Goal: Information Seeking & Learning: Check status

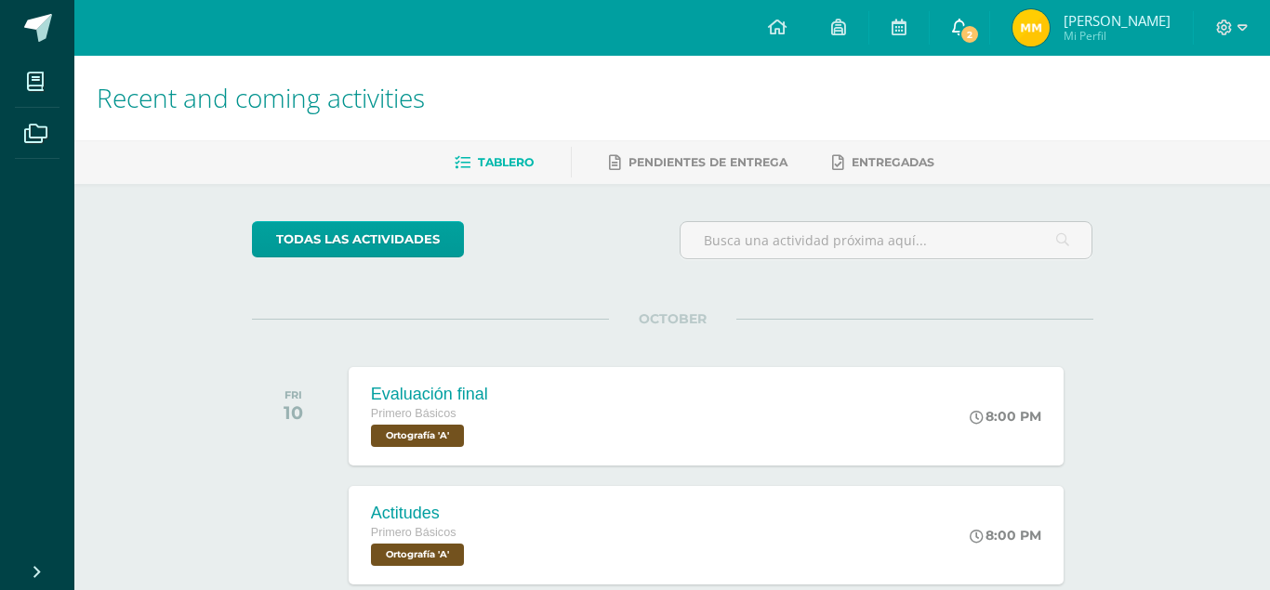
click at [980, 37] on span "2" at bounding box center [970, 34] width 20 height 20
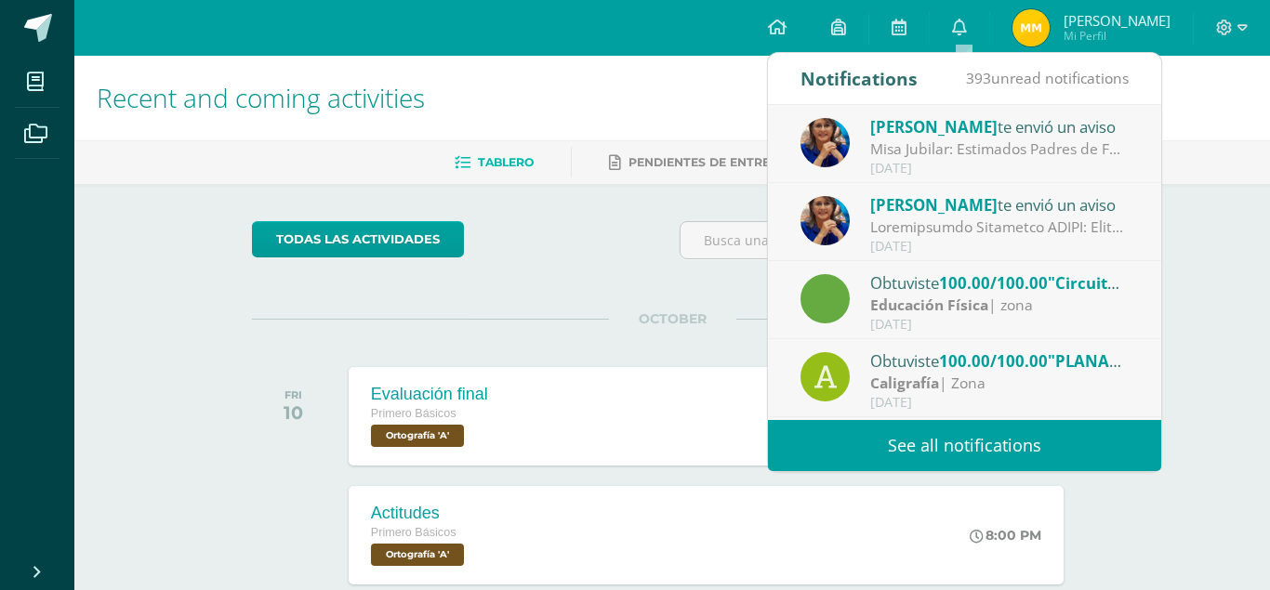
click at [1050, 145] on div "Misa Jubilar: Estimados Padres de Familia de Cuarto Primaria hasta Quinto Bachi…" at bounding box center [999, 149] width 258 height 21
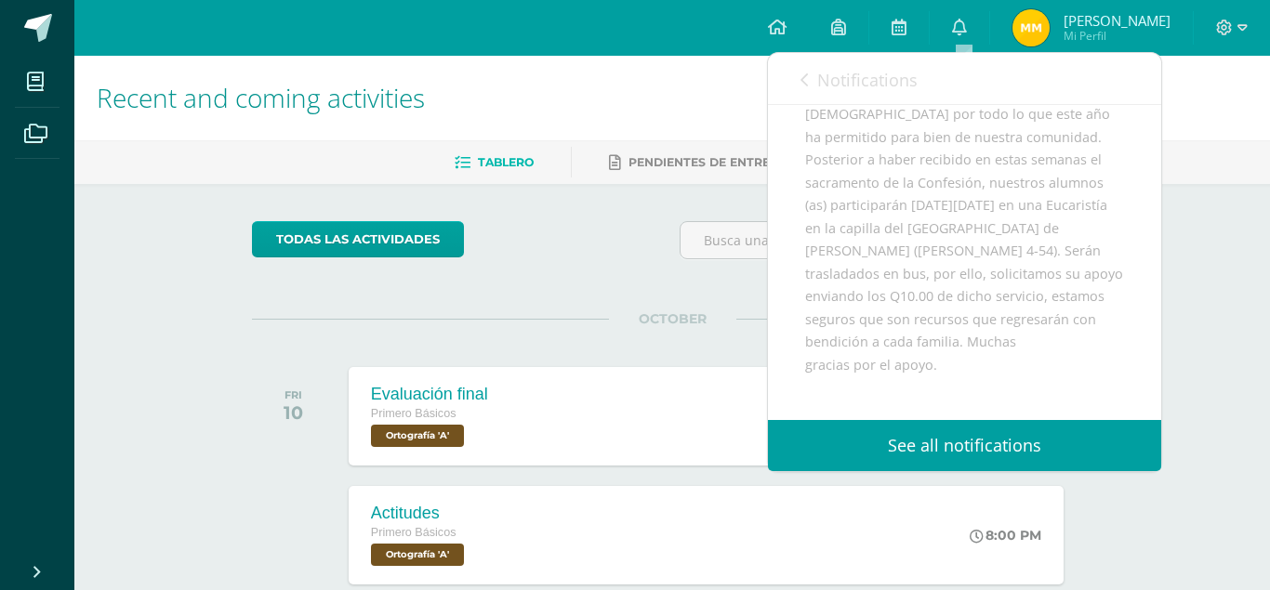
scroll to position [266, 0]
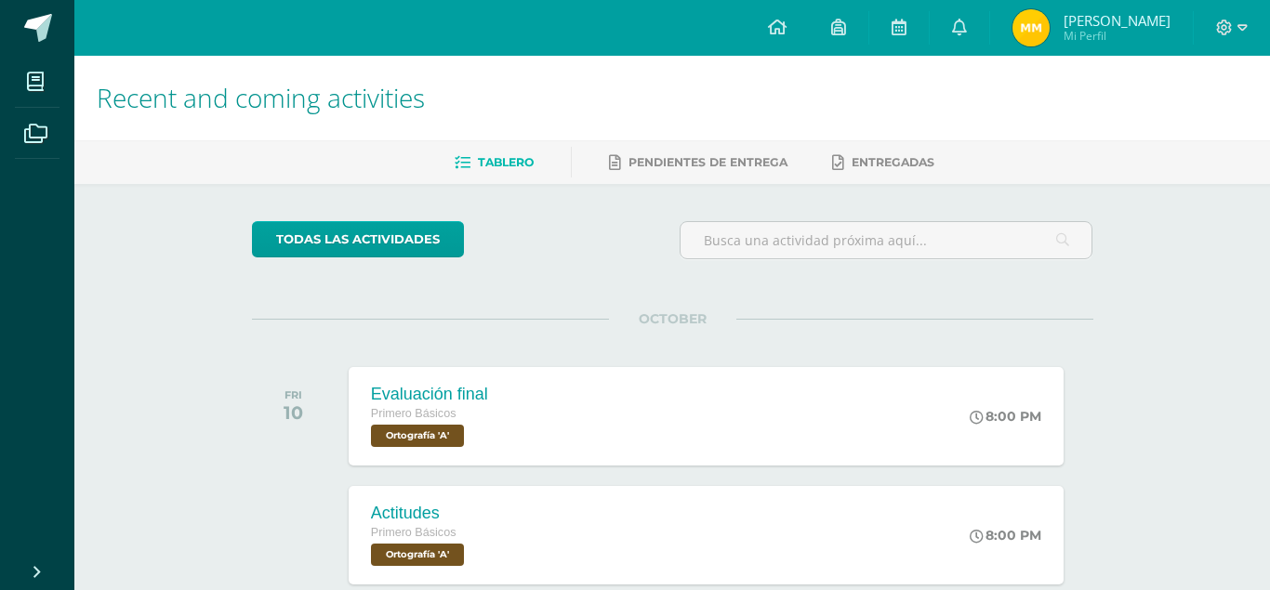
click at [531, 68] on h1 "Recent and coming activities" at bounding box center [672, 98] width 1151 height 85
click at [958, 10] on link "0" at bounding box center [960, 28] width 60 height 56
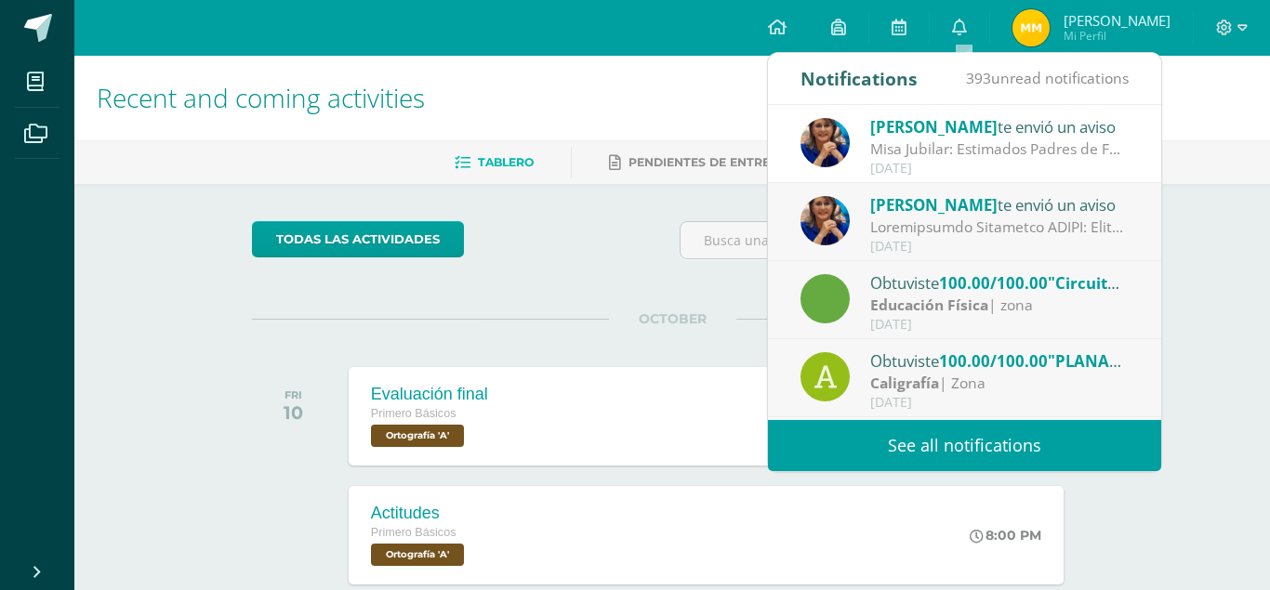
click at [1017, 213] on div "Lucía Noriega te envió un aviso" at bounding box center [999, 204] width 258 height 24
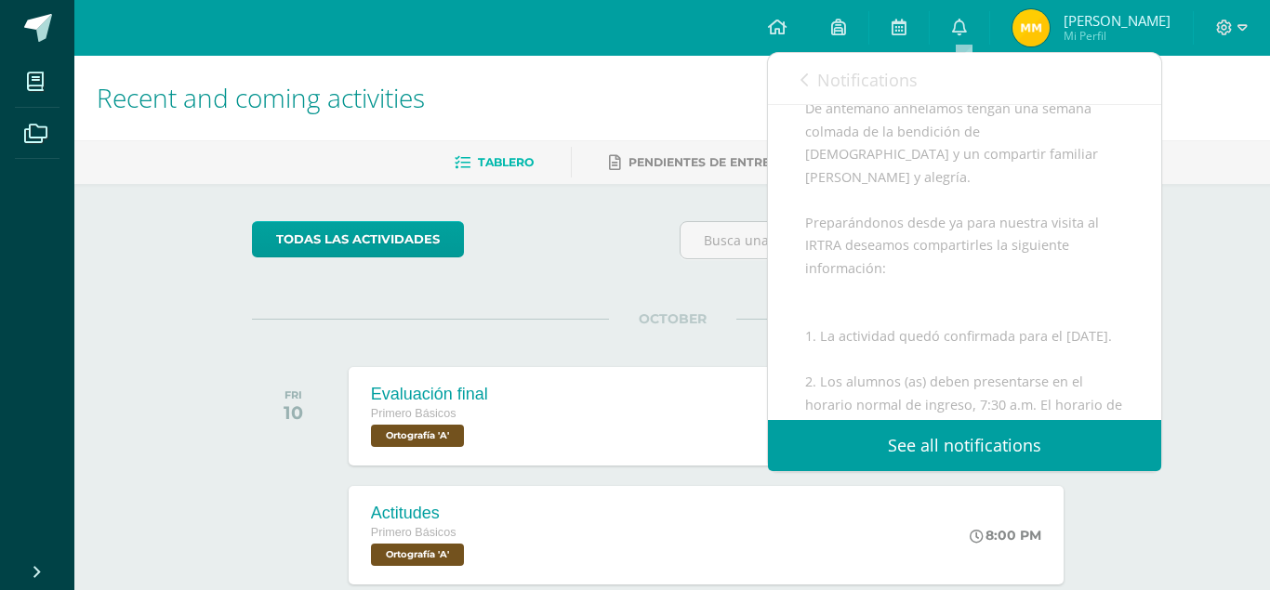
click at [808, 82] on link "Notifications" at bounding box center [859, 79] width 117 height 53
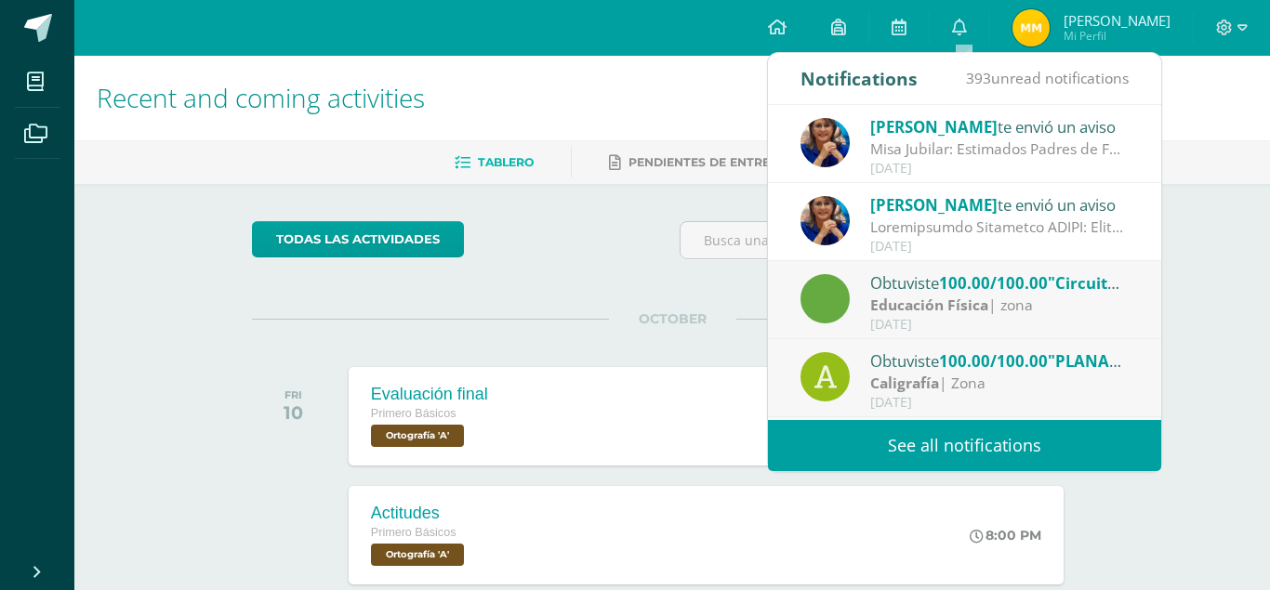
click at [885, 140] on div "Misa Jubilar: Estimados Padres de Familia de Cuarto Primaria hasta Quinto Bachi…" at bounding box center [999, 149] width 258 height 21
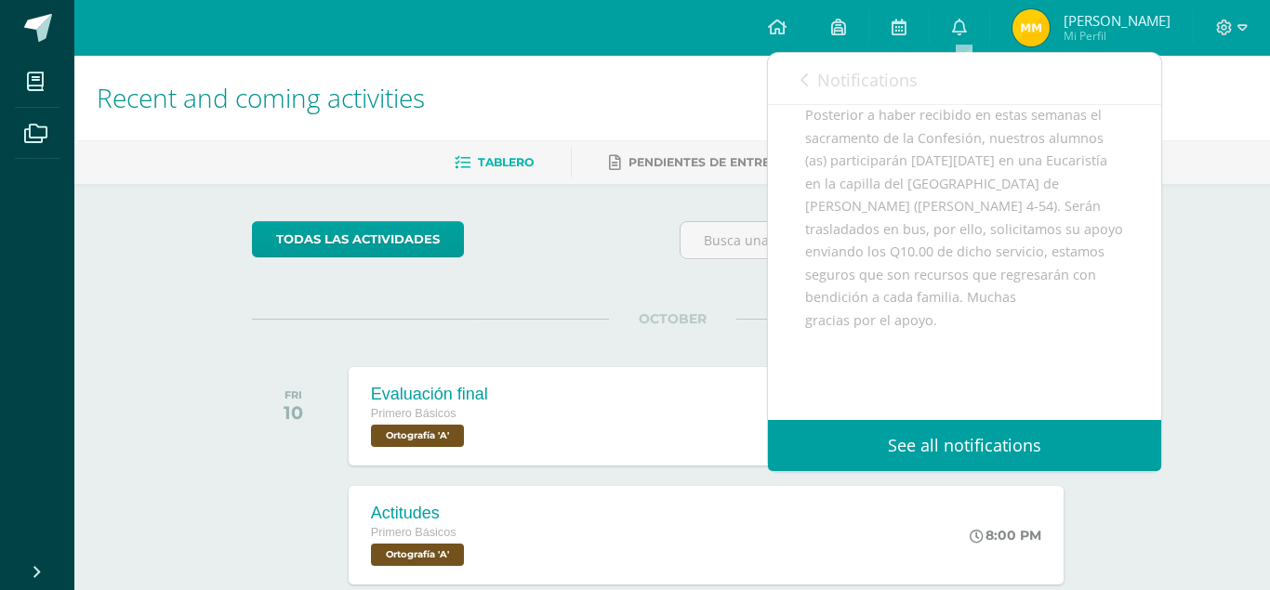
scroll to position [319, 0]
click at [967, 27] on icon at bounding box center [959, 27] width 15 height 17
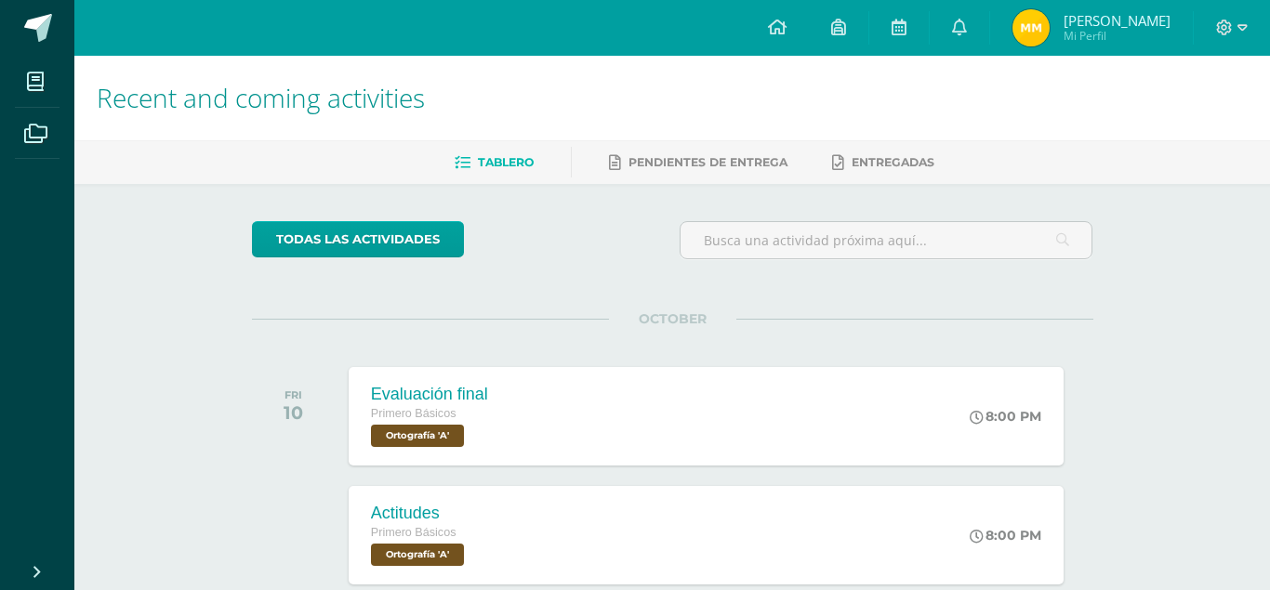
click at [567, 70] on h1 "Recent and coming activities" at bounding box center [672, 98] width 1151 height 85
click at [959, 44] on link "0" at bounding box center [960, 28] width 60 height 56
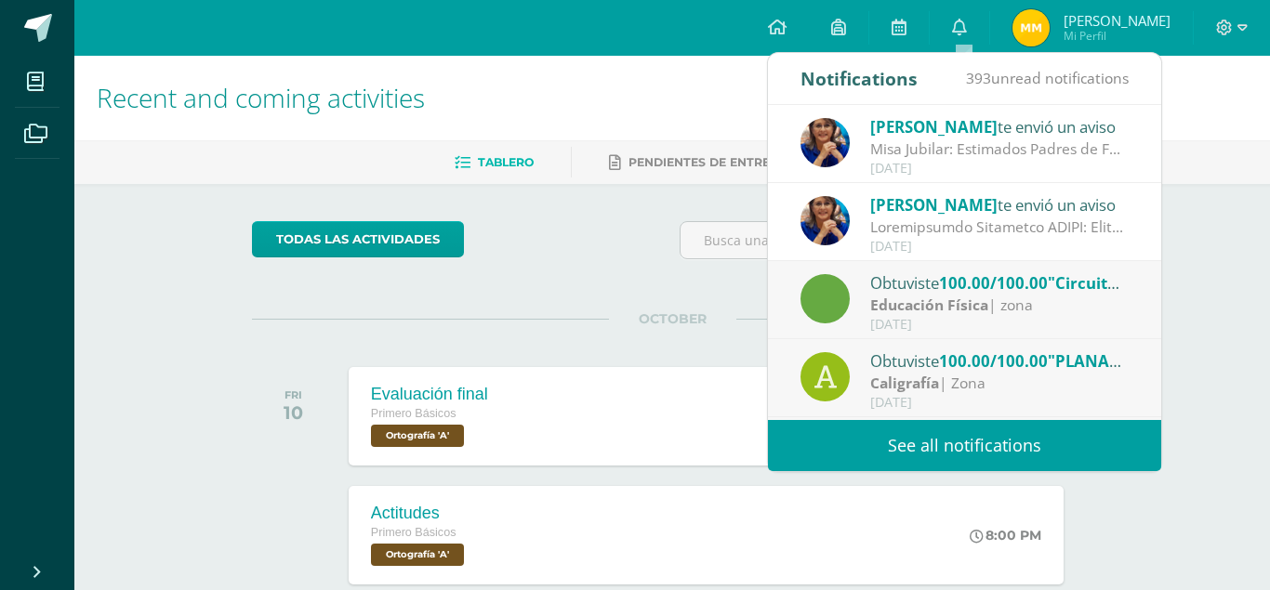
click at [985, 225] on div at bounding box center [999, 227] width 258 height 21
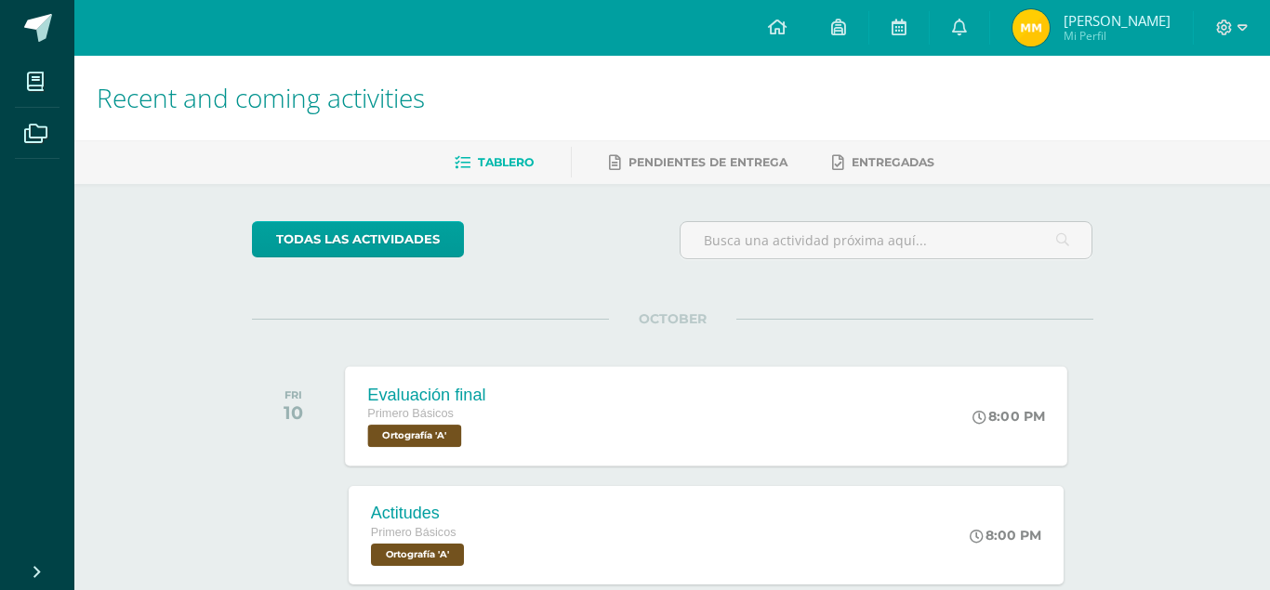
click at [382, 393] on div "Evaluación final" at bounding box center [426, 395] width 118 height 20
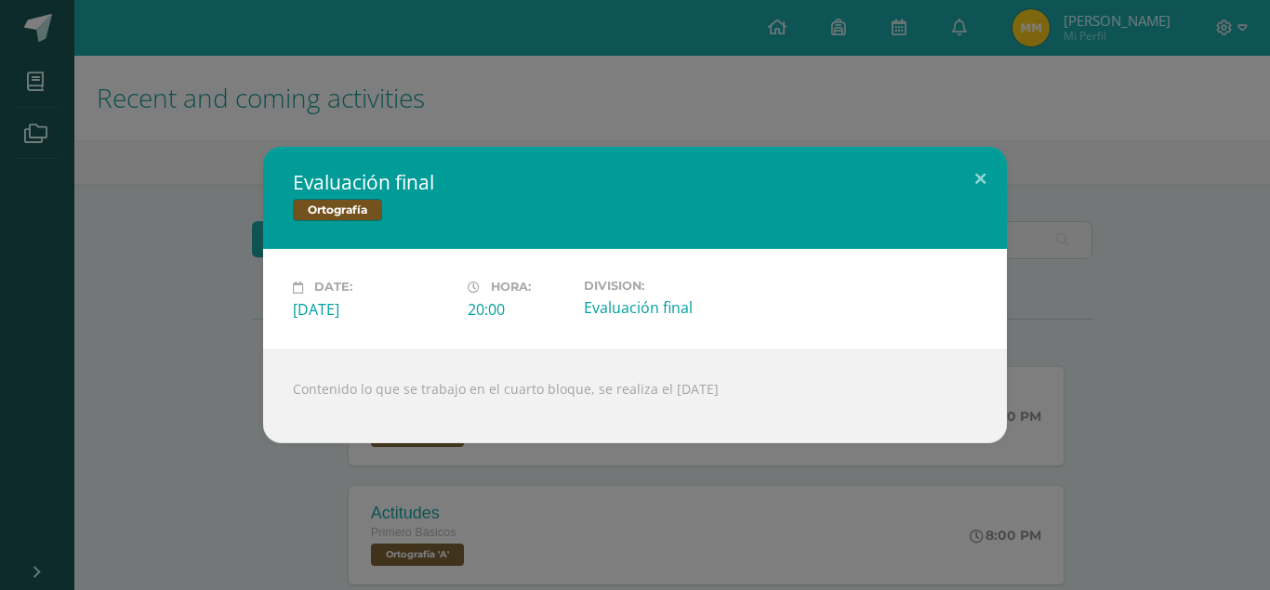
click at [217, 385] on div "Evaluación final Ortografía Date: Friday 10 de October Hora: 20:00 Division:" at bounding box center [634, 295] width 1255 height 296
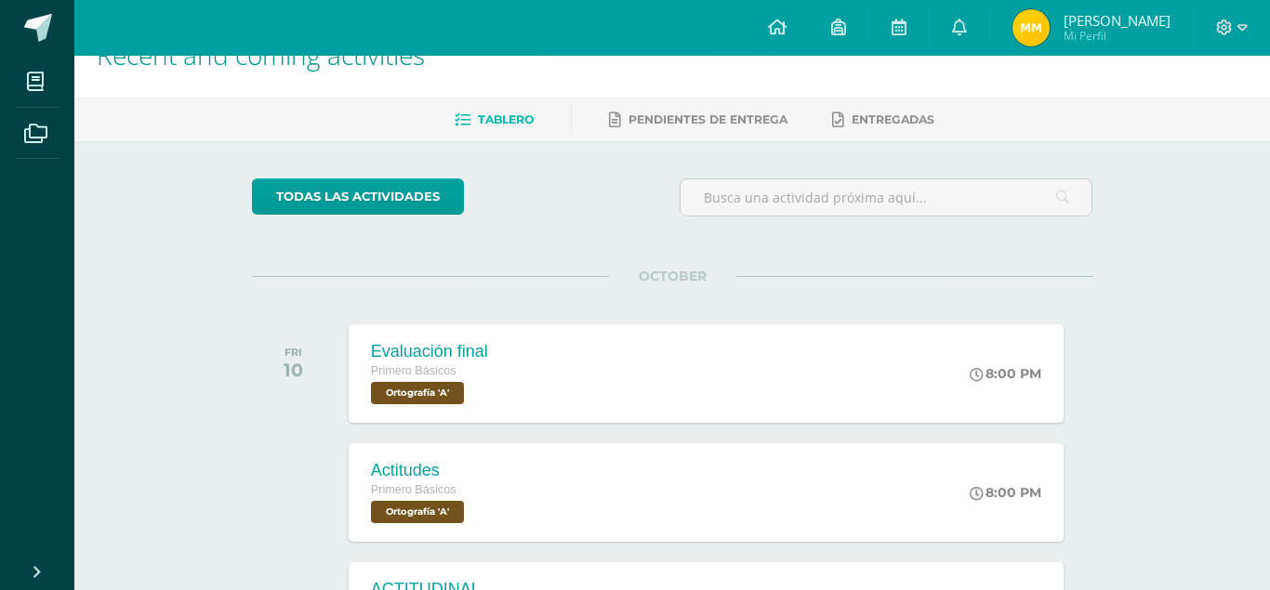
scroll to position [47, 0]
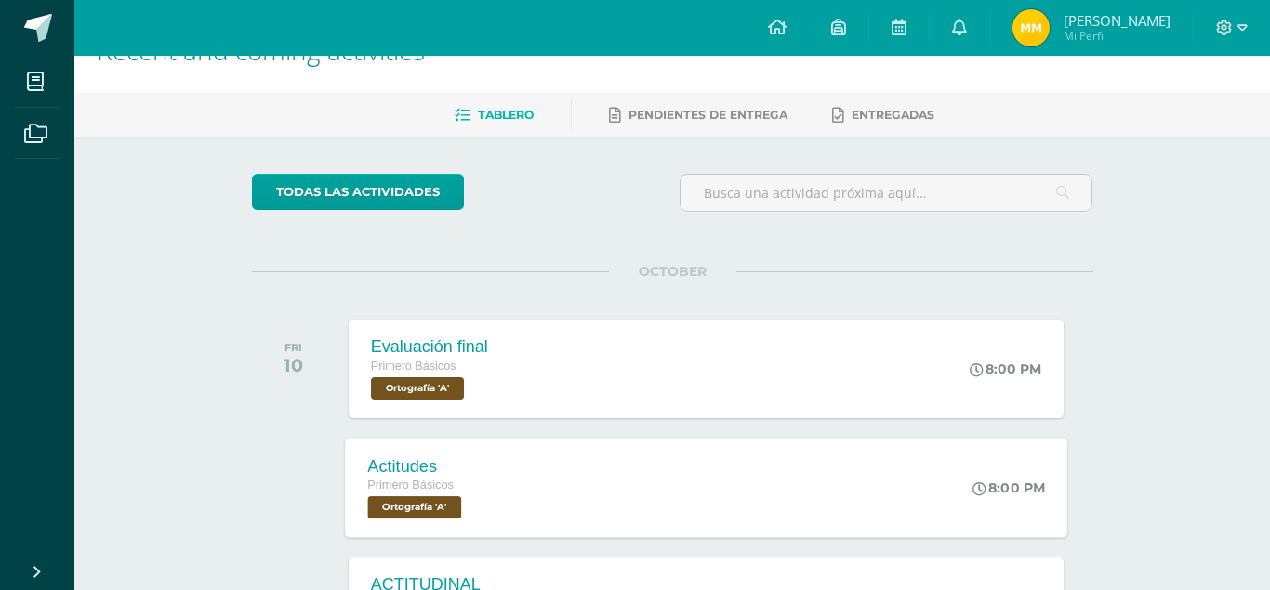
click at [418, 477] on div "Primero Básicos" at bounding box center [416, 486] width 99 height 20
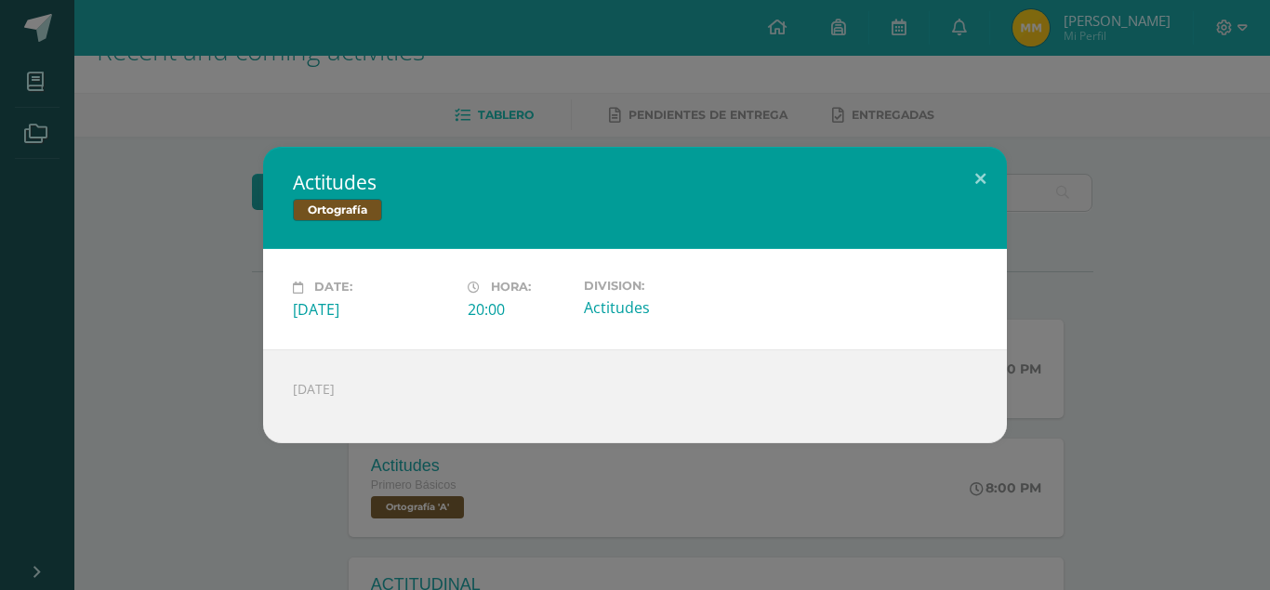
click at [207, 287] on div "Actitudes Ortografía Date: Friday 10 de October Hora: 20:00 Division: Actitudes" at bounding box center [634, 295] width 1255 height 296
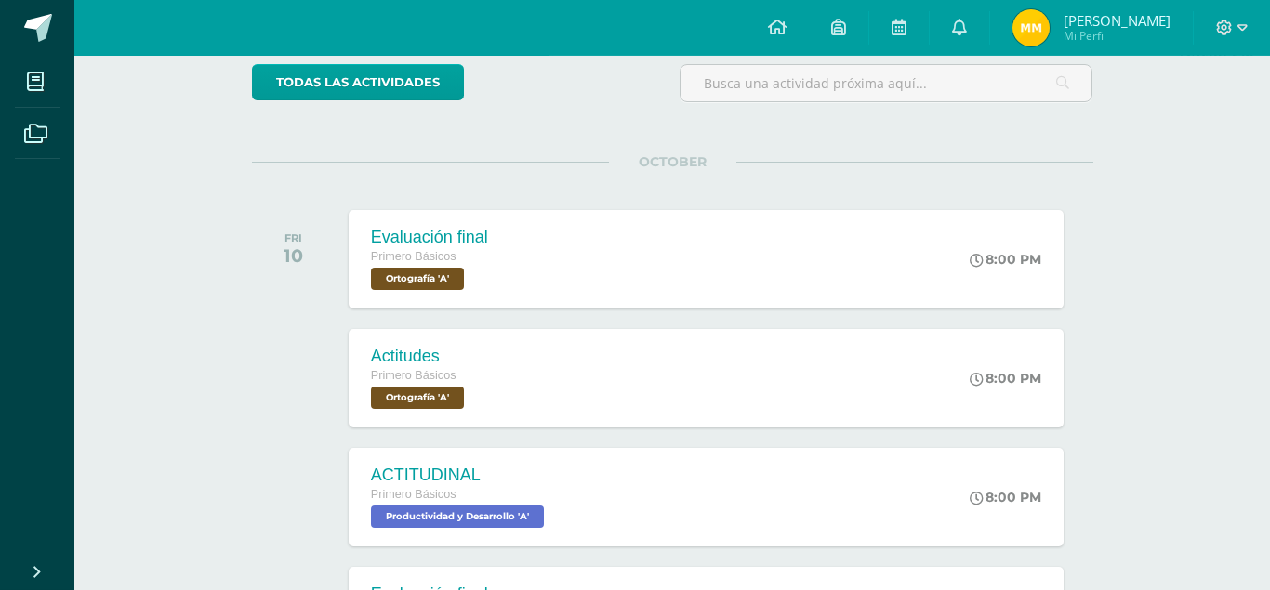
scroll to position [171, 0]
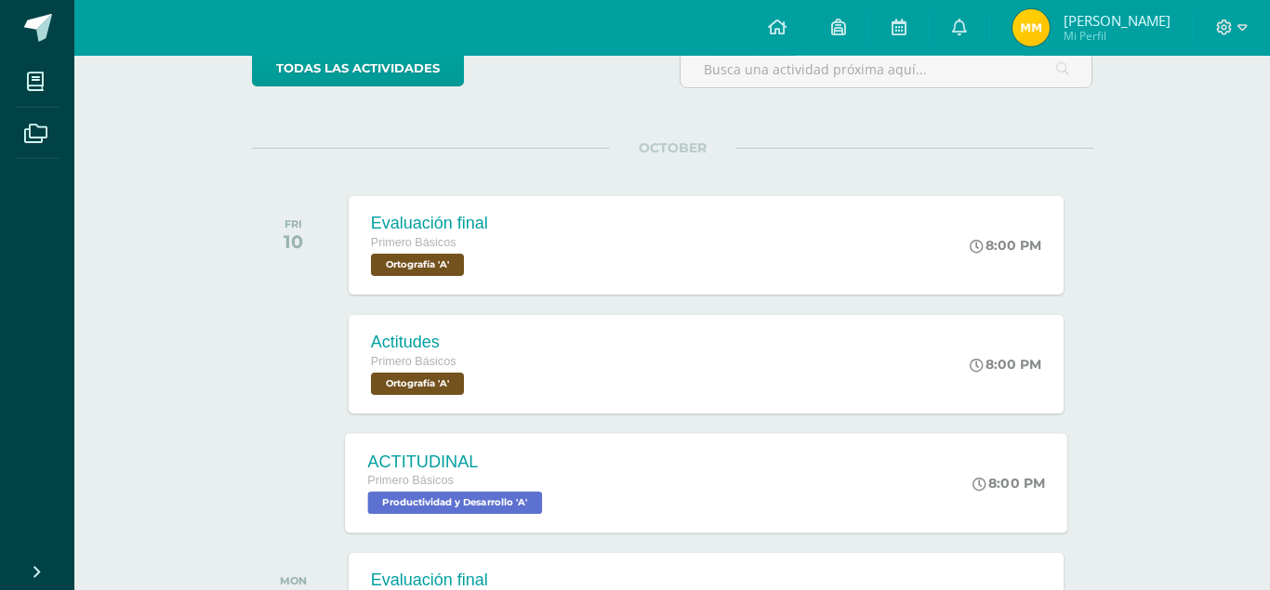
click at [609, 521] on div "ACTITUDINAL Primero Básicos Productividad y Desarrollo 'A' 8:00 PM ACTITUDINAL …" at bounding box center [706, 482] width 722 height 99
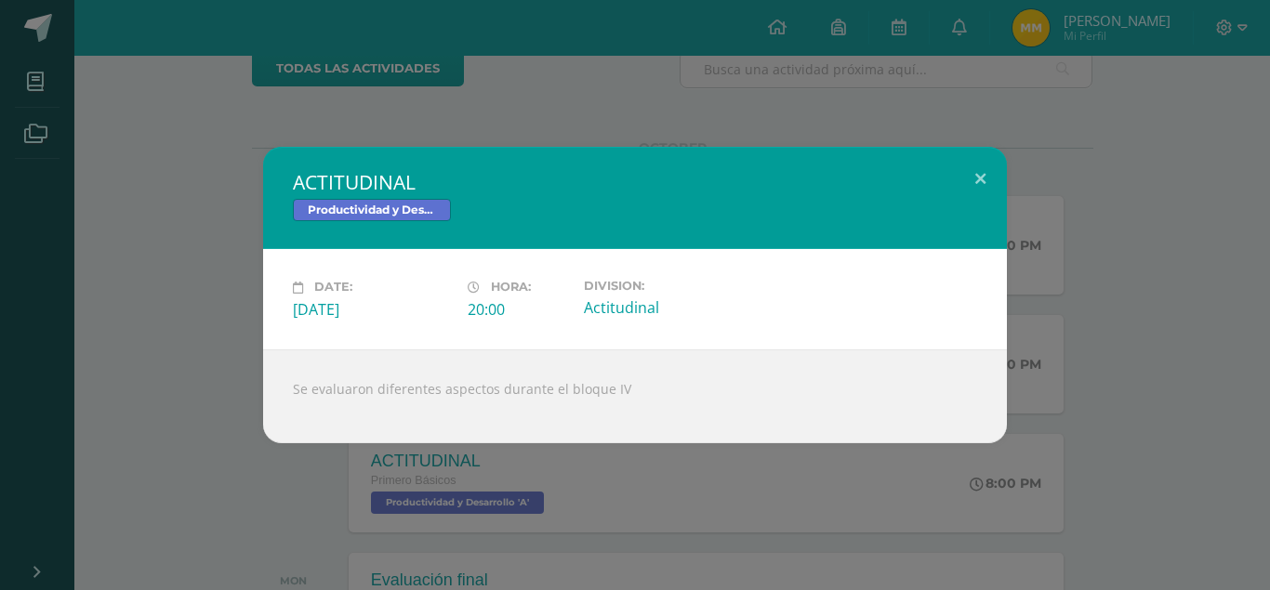
click at [304, 407] on div at bounding box center [635, 405] width 684 height 15
click at [213, 468] on div "ACTITUDINAL Productividad y Desarrollo Date: Friday 10 de October Hora: 20:00 D…" at bounding box center [635, 295] width 1270 height 590
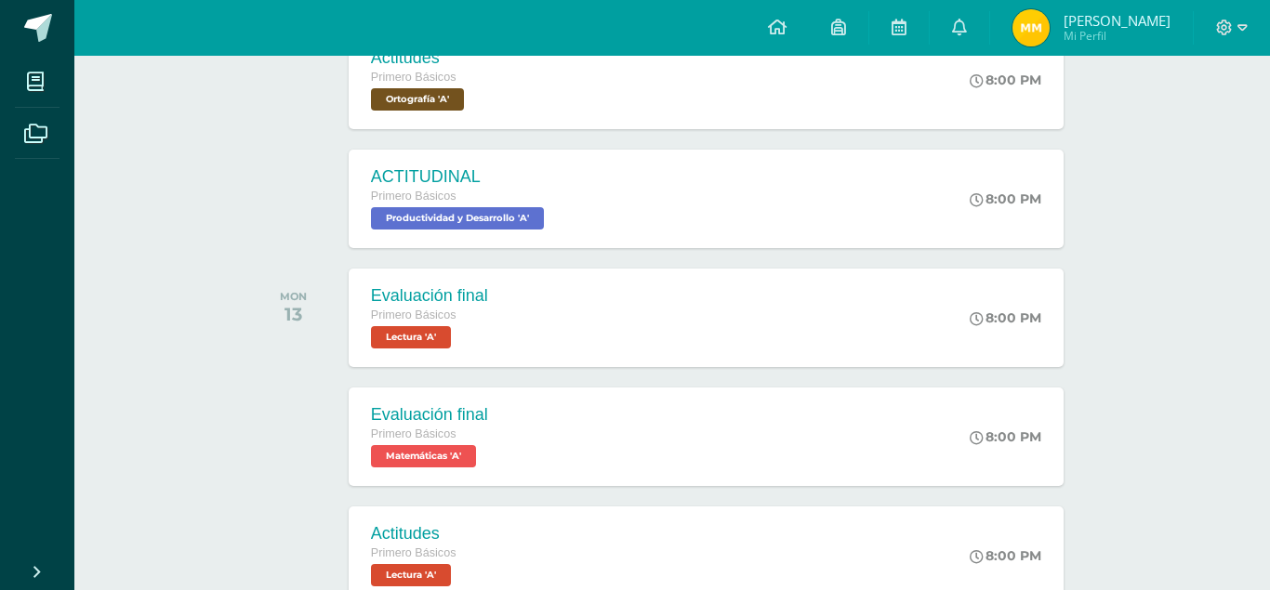
scroll to position [503, 0]
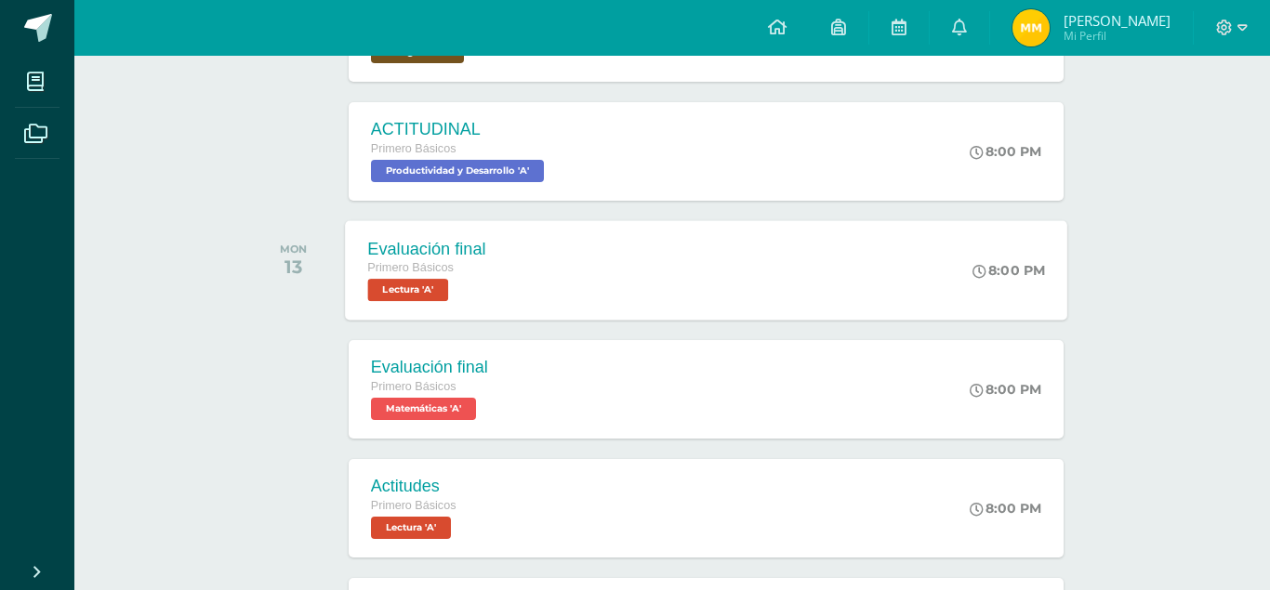
click at [488, 262] on div "Evaluación final Primero Básicos Lectura 'A'" at bounding box center [427, 269] width 164 height 99
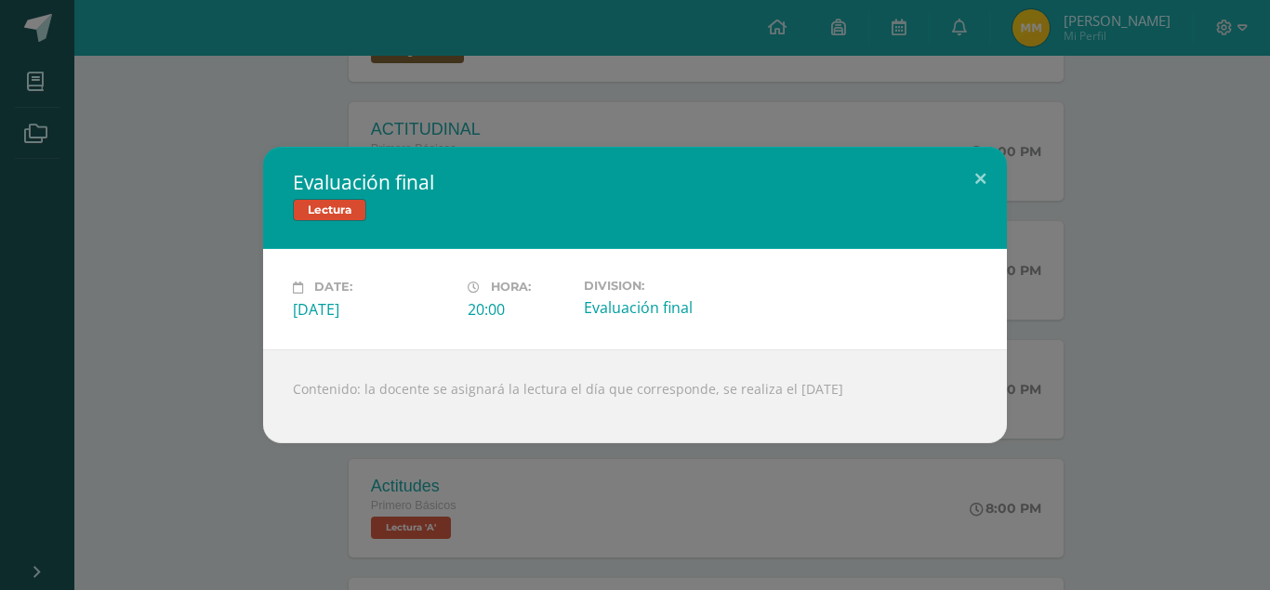
click at [149, 245] on div "Evaluación final Lectura Date: Monday 13 de October Hora: 20:00 Division:" at bounding box center [634, 295] width 1255 height 296
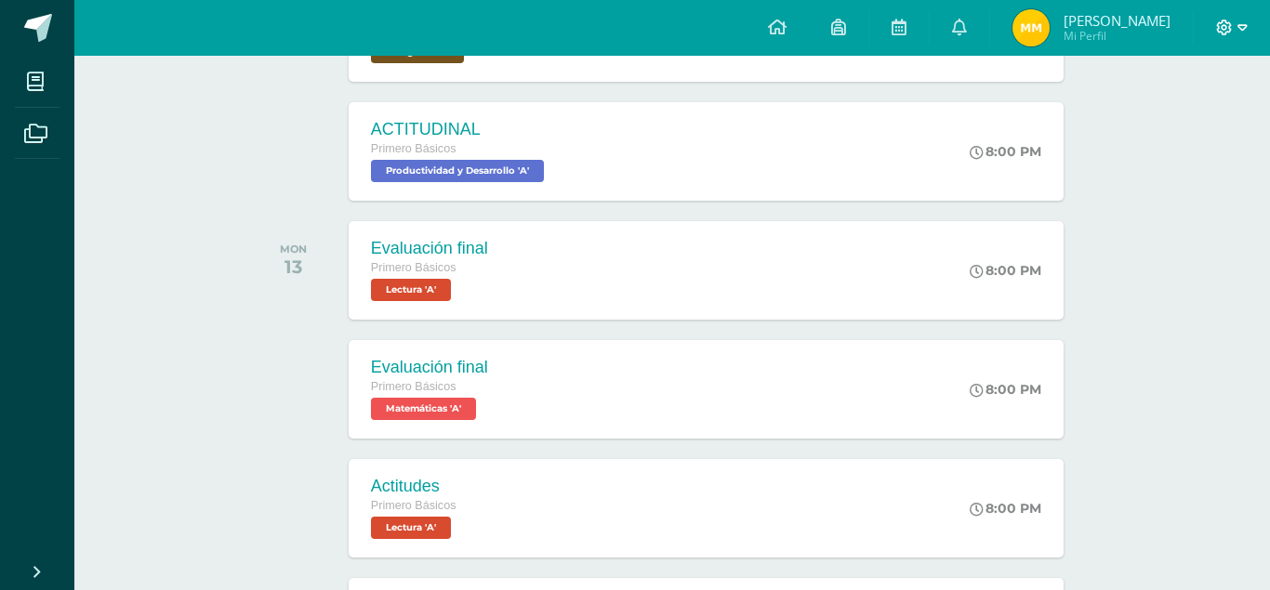
click at [1219, 29] on icon at bounding box center [1225, 28] width 16 height 16
click at [1156, 133] on span "Cerrar sesión" at bounding box center [1184, 127] width 84 height 18
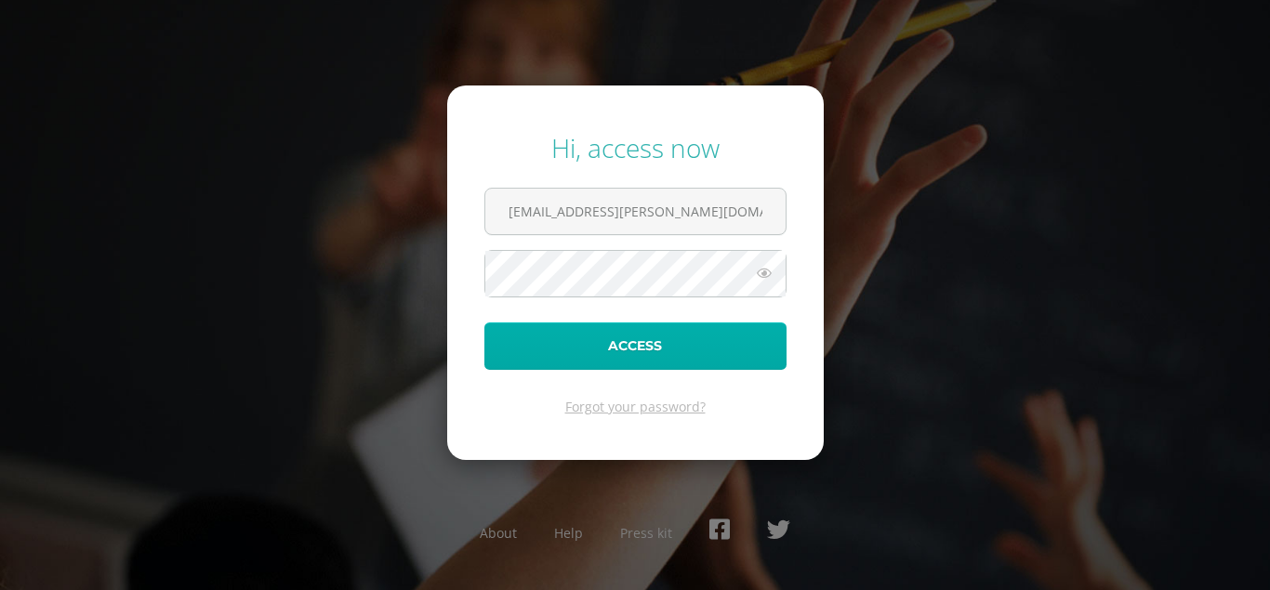
type input "2024025@fatima.edoo.gt"
click at [568, 347] on button "Access" at bounding box center [635, 346] width 302 height 47
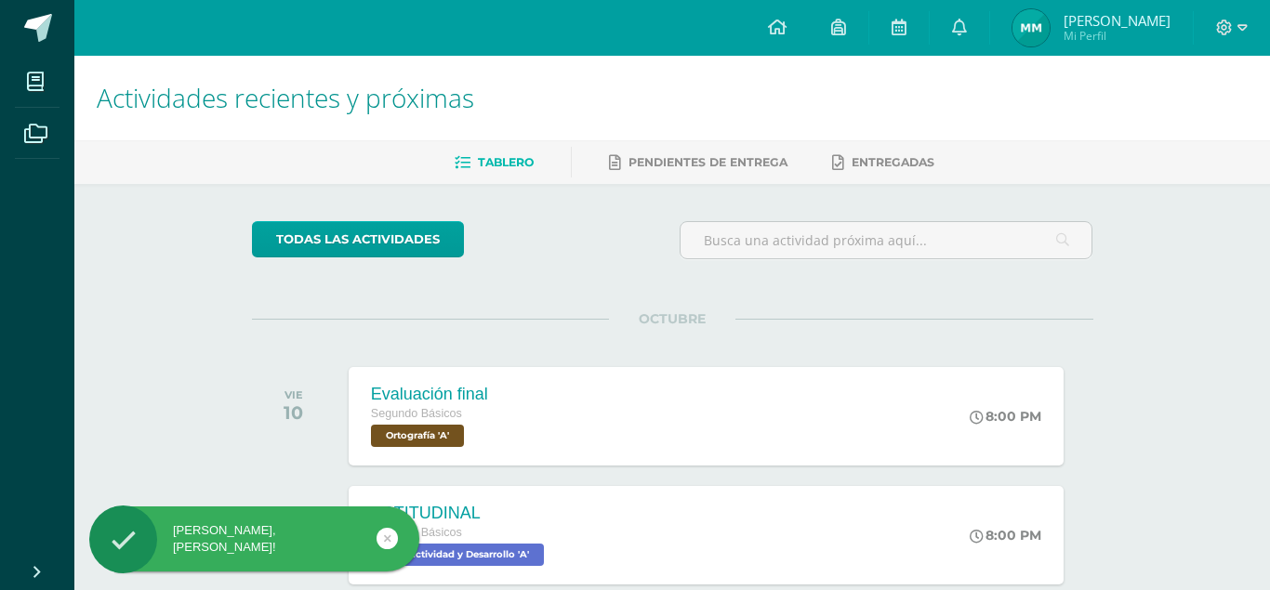
click at [1044, 20] on img at bounding box center [1031, 27] width 37 height 37
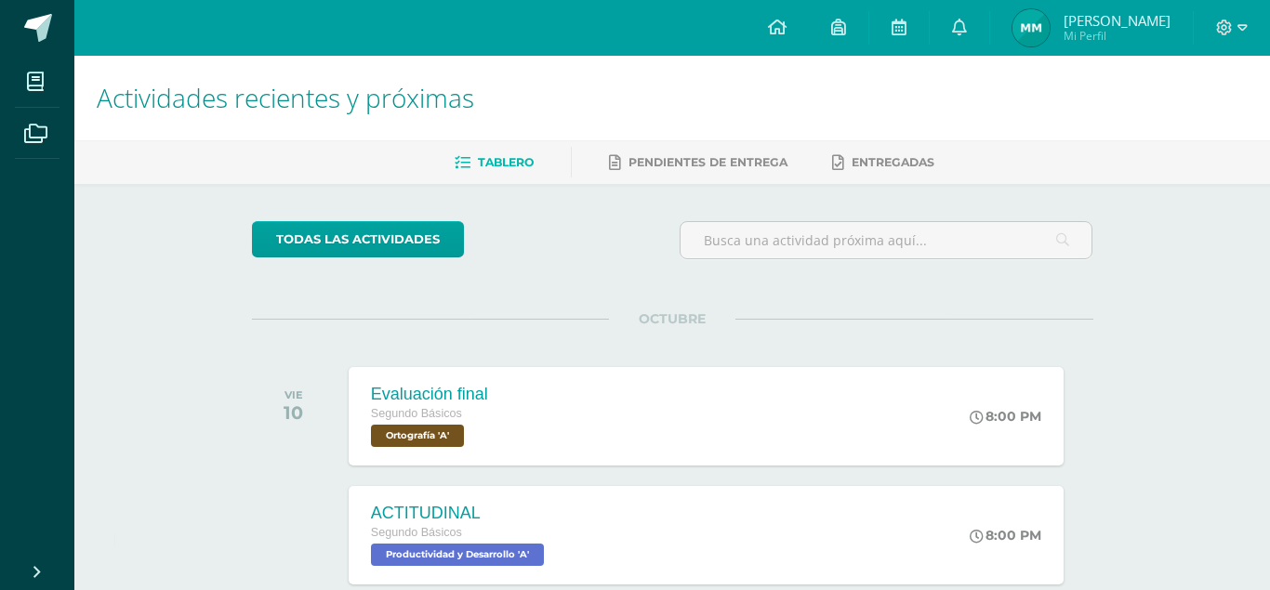
click at [1033, 33] on img at bounding box center [1031, 27] width 37 height 37
click at [1106, 41] on span "Mi Perfil" at bounding box center [1117, 36] width 107 height 16
click at [1107, 20] on span "[PERSON_NAME]" at bounding box center [1117, 20] width 107 height 19
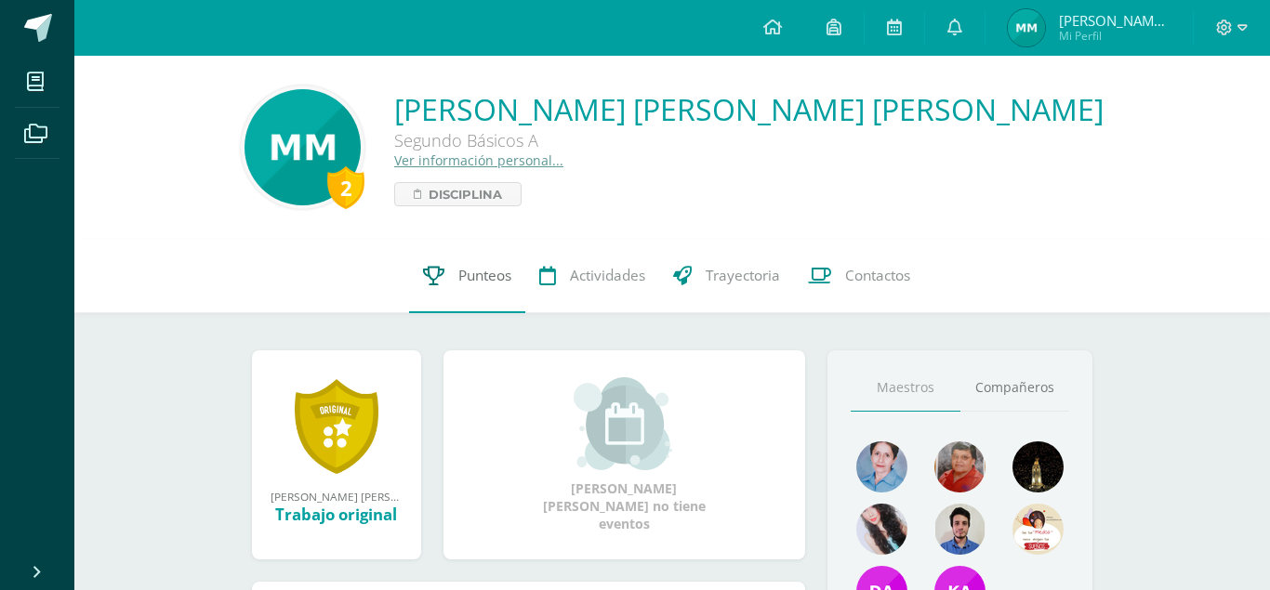
click at [496, 278] on span "Punteos" at bounding box center [484, 276] width 53 height 20
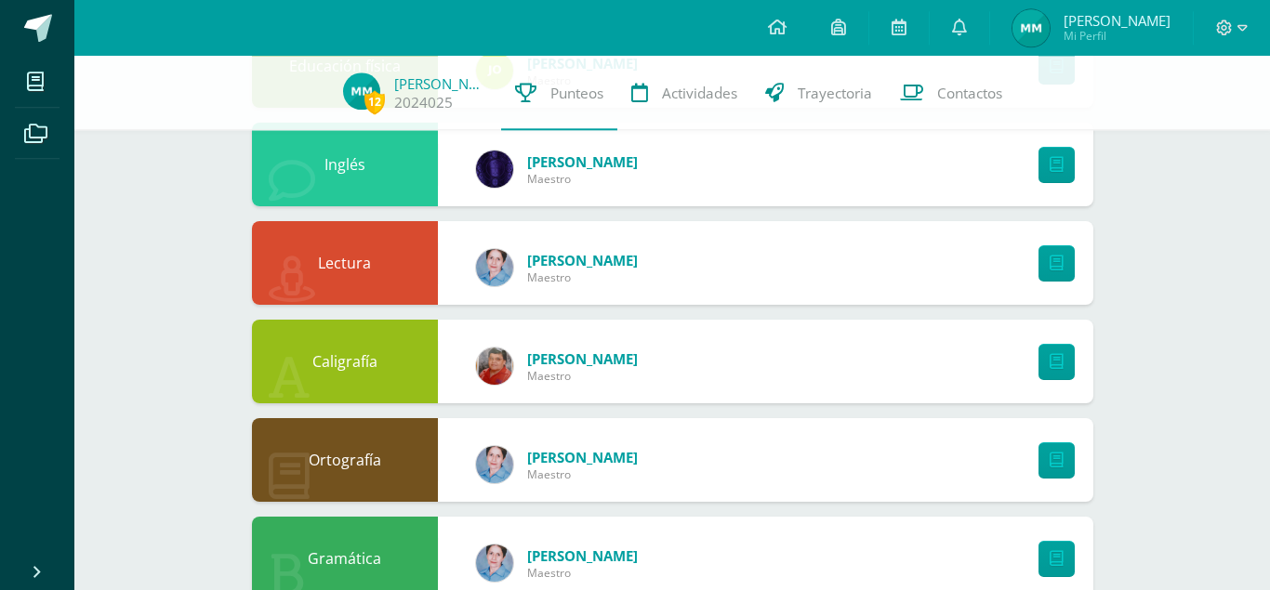
scroll to position [1238, 0]
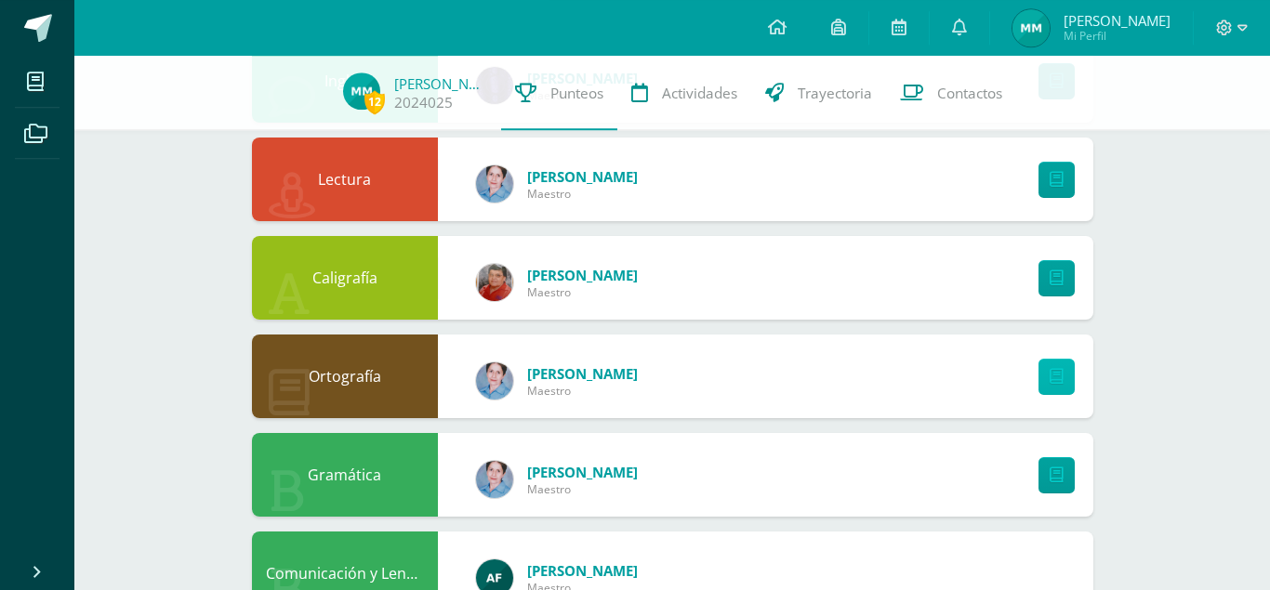
click at [1060, 371] on link at bounding box center [1057, 377] width 36 height 36
click at [1237, 29] on span at bounding box center [1232, 28] width 32 height 20
click at [1162, 121] on span "Cerrar sesión" at bounding box center [1184, 126] width 84 height 18
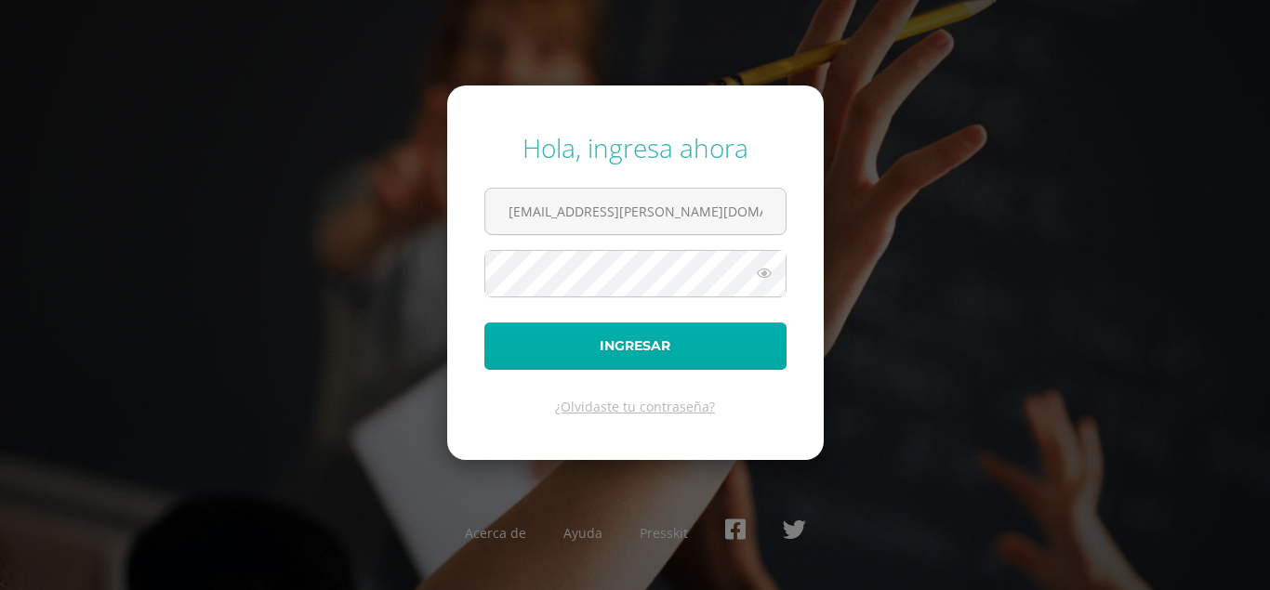
type input "[EMAIL_ADDRESS][PERSON_NAME][DOMAIN_NAME]"
click at [684, 339] on button "Ingresar" at bounding box center [635, 346] width 302 height 47
